Goal: Navigation & Orientation: Locate item on page

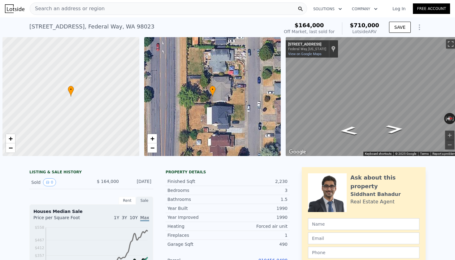
scroll to position [0, 2]
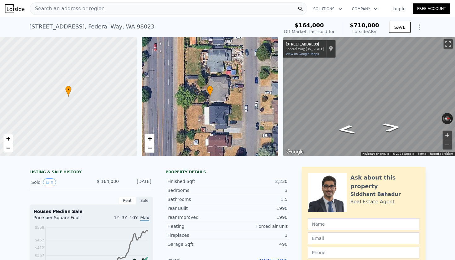
click at [448, 135] on button "Zoom in" at bounding box center [446, 135] width 9 height 9
click at [446, 135] on button "Zoom in" at bounding box center [446, 135] width 9 height 9
click at [449, 145] on button "Zoom out" at bounding box center [446, 144] width 9 height 9
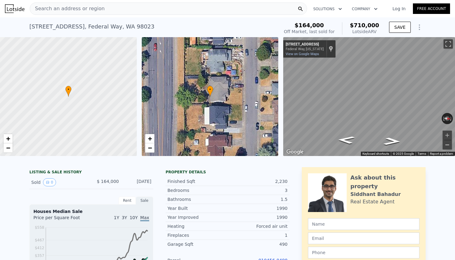
click at [449, 145] on button "Zoom out" at bounding box center [446, 144] width 9 height 9
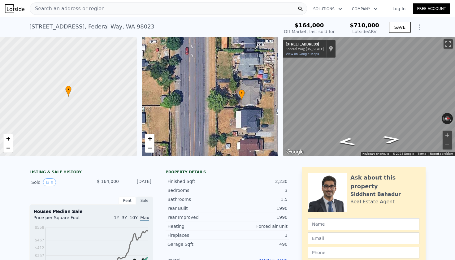
drag, startPoint x: 195, startPoint y: 92, endPoint x: 205, endPoint y: 96, distance: 11.0
click at [205, 96] on div "• + −" at bounding box center [210, 96] width 137 height 119
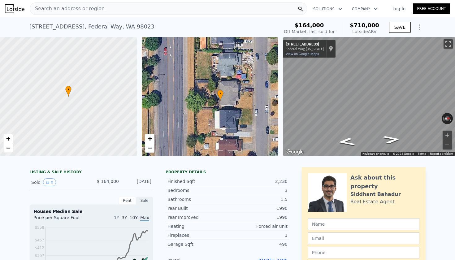
scroll to position [0, 0]
click at [148, 150] on span "−" at bounding box center [150, 148] width 4 height 8
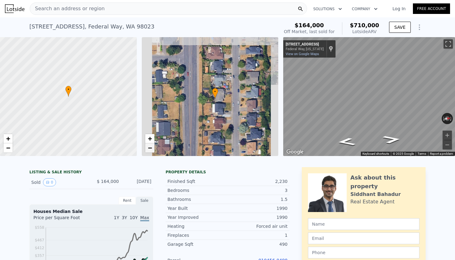
click at [148, 150] on span "−" at bounding box center [150, 148] width 4 height 8
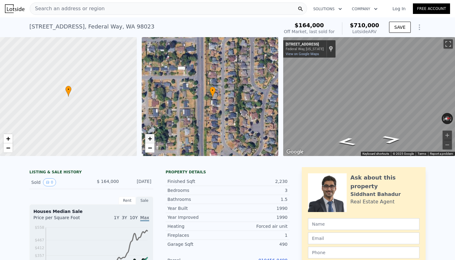
click at [148, 137] on span "+" at bounding box center [150, 139] width 4 height 8
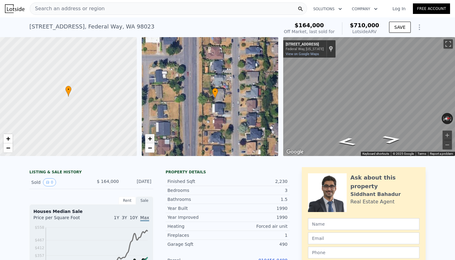
click at [148, 137] on span "+" at bounding box center [150, 139] width 4 height 8
click at [152, 142] on link "+" at bounding box center [149, 138] width 9 height 9
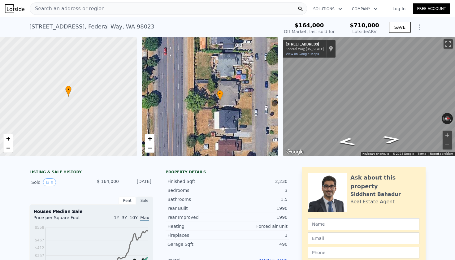
drag, startPoint x: 235, startPoint y: 102, endPoint x: 235, endPoint y: 107, distance: 4.7
click at [235, 107] on div "• + −" at bounding box center [210, 96] width 137 height 119
